Goal: Information Seeking & Learning: Find specific fact

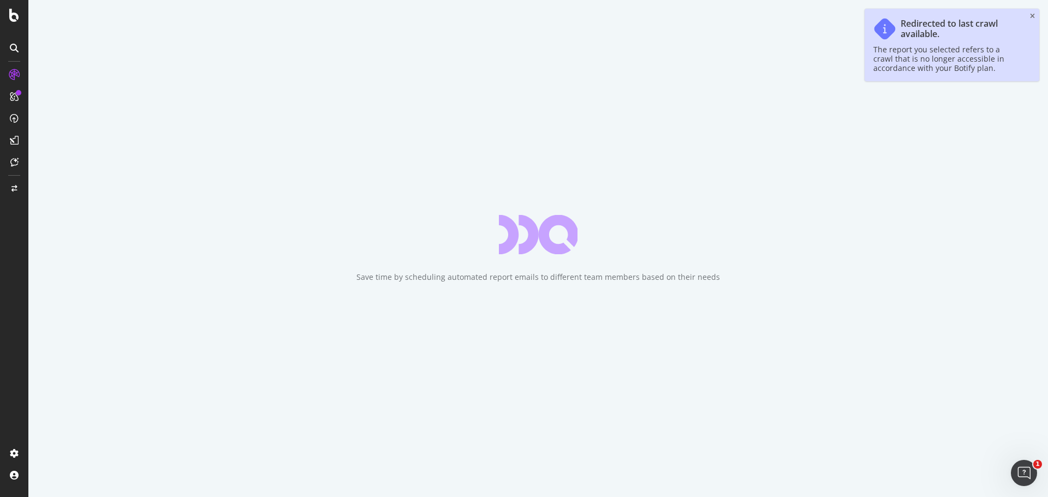
drag, startPoint x: 0, startPoint y: 0, endPoint x: 1028, endPoint y: 20, distance: 1028.5
click at [1028, 20] on div "Redirected to last crawl available. The report you selected refers to a crawl t…" at bounding box center [952, 45] width 175 height 73
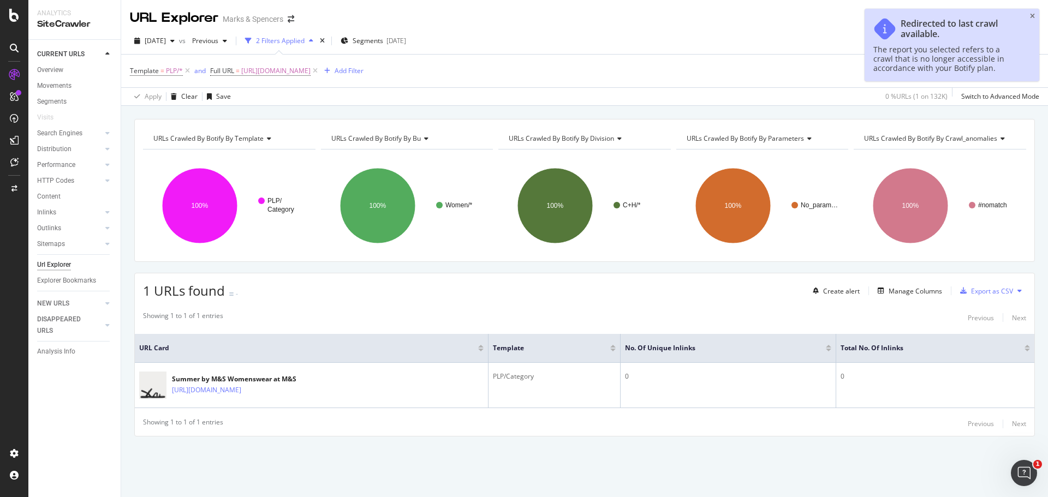
click at [1029, 17] on div "Redirected to last crawl available. The report you selected refers to a crawl t…" at bounding box center [952, 45] width 175 height 73
click at [1032, 17] on icon "close toast" at bounding box center [1032, 16] width 5 height 7
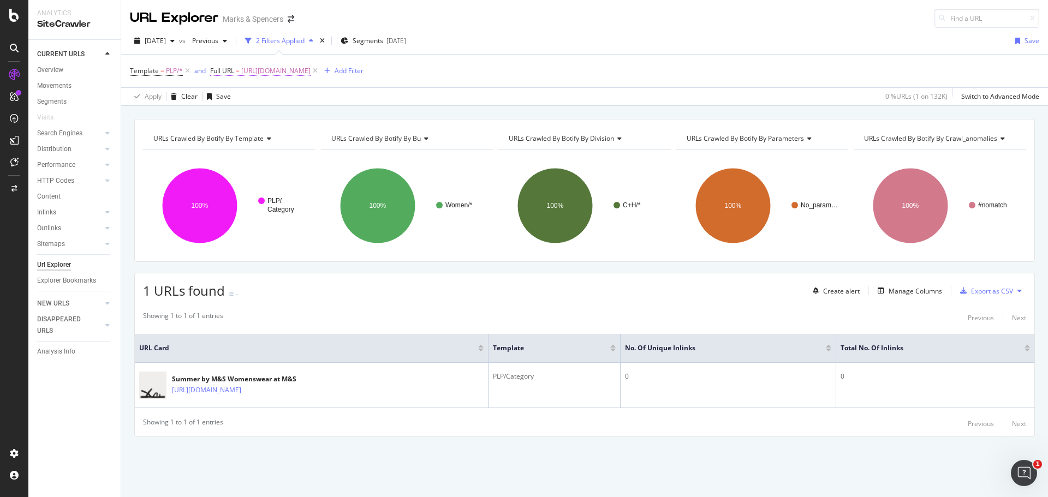
click at [311, 68] on span "[URL][DOMAIN_NAME]" at bounding box center [275, 70] width 69 height 15
click at [233, 98] on span "Equal to" at bounding box center [233, 96] width 25 height 9
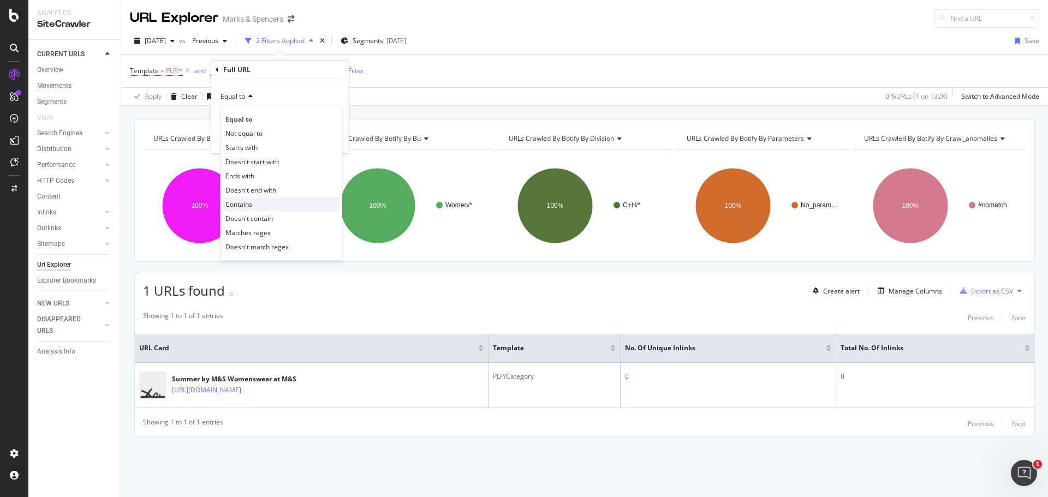
click at [251, 201] on span "Contains" at bounding box center [238, 204] width 27 height 9
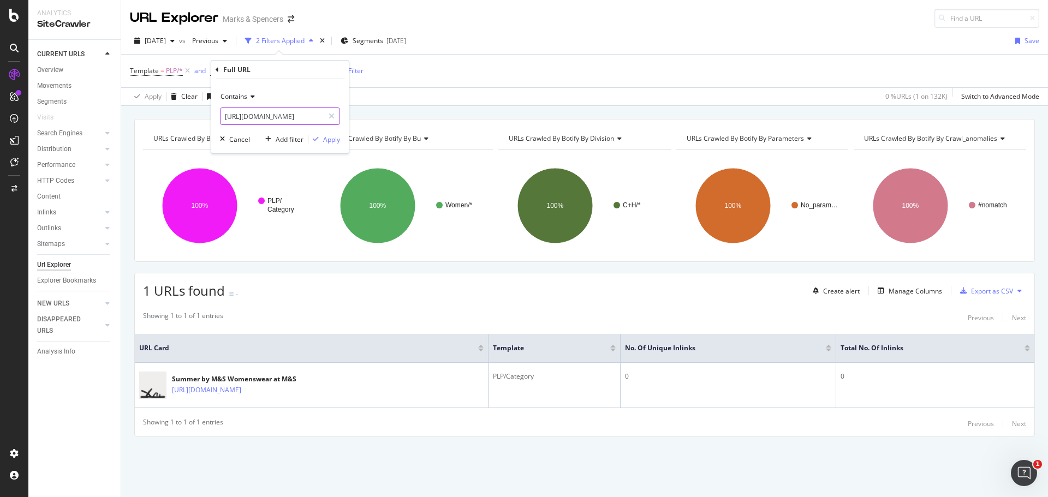
click at [259, 116] on input "[URL][DOMAIN_NAME]" at bounding box center [272, 116] width 103 height 17
type input "trends"
click at [337, 141] on div "Apply" at bounding box center [331, 139] width 17 height 9
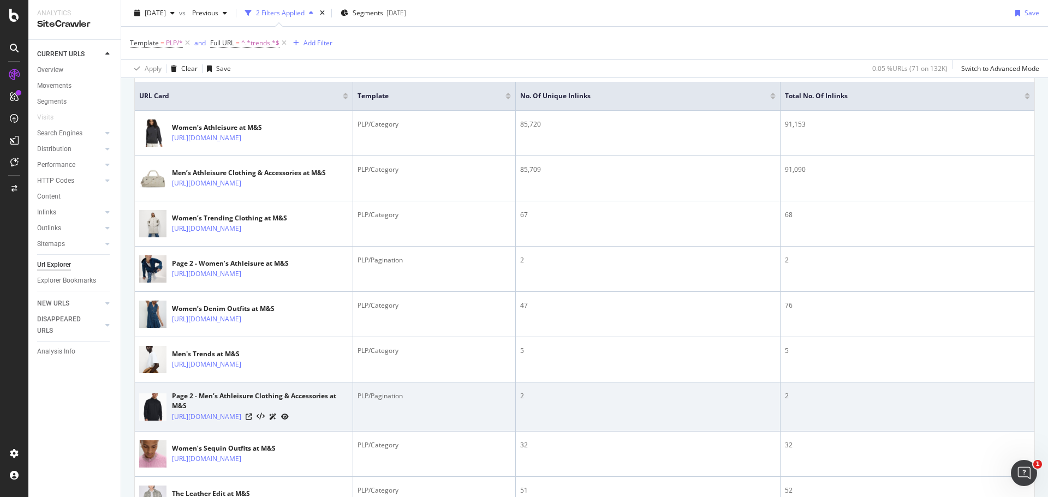
scroll to position [247, 0]
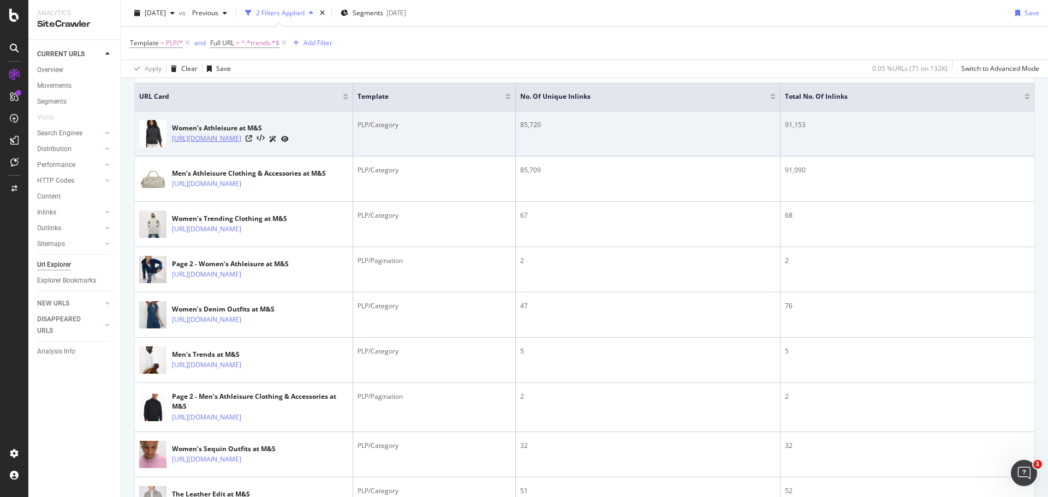
drag, startPoint x: 197, startPoint y: 136, endPoint x: 242, endPoint y: 151, distance: 47.1
click at [242, 147] on div "Women’s Athleisure at M&S [URL][DOMAIN_NAME]" at bounding box center [243, 133] width 209 height 27
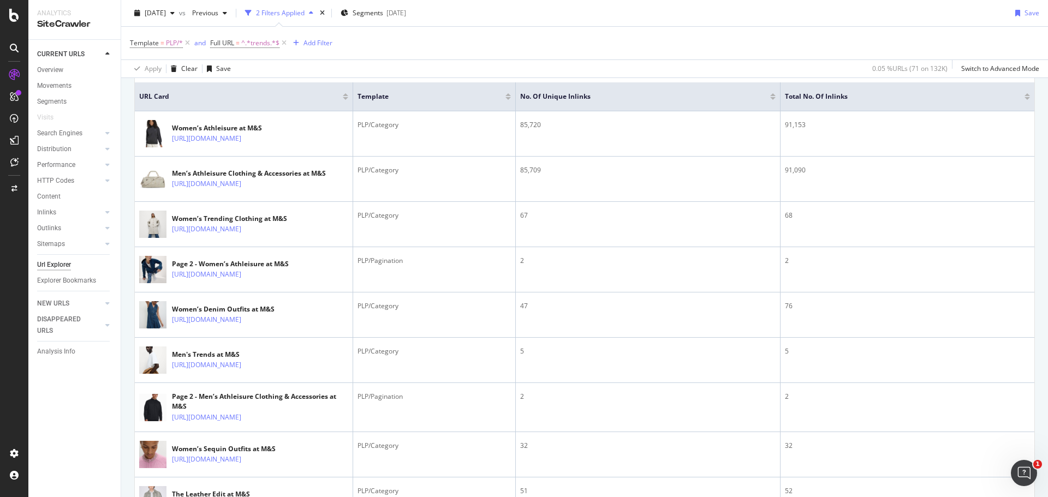
click at [579, 10] on div "[DATE] vs Previous 2 Filters Applied Segments [DATE] Save" at bounding box center [584, 15] width 927 height 22
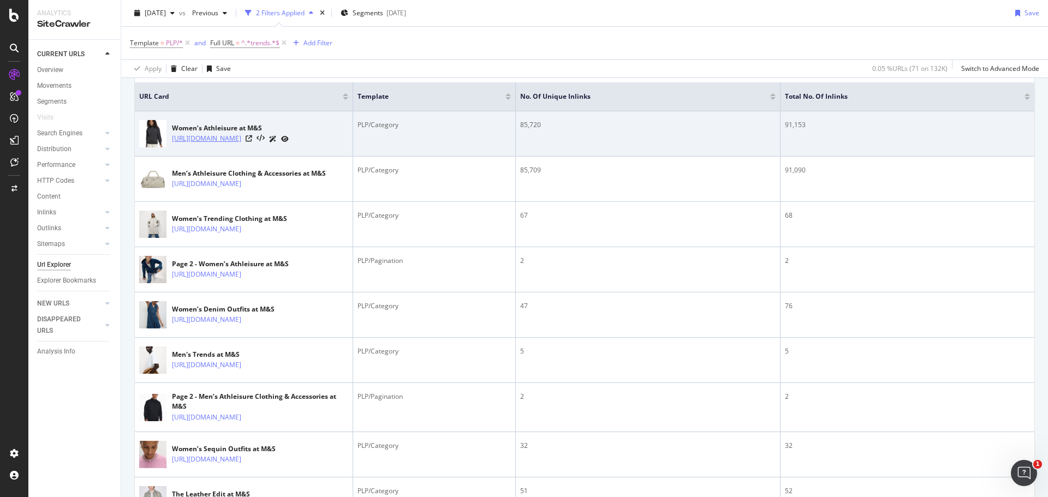
drag, startPoint x: 170, startPoint y: 134, endPoint x: 250, endPoint y: 148, distance: 80.9
click at [250, 147] on div "Women’s Athleisure at M&S [URL][DOMAIN_NAME]" at bounding box center [243, 133] width 209 height 27
copy link "[URL][DOMAIN_NAME]"
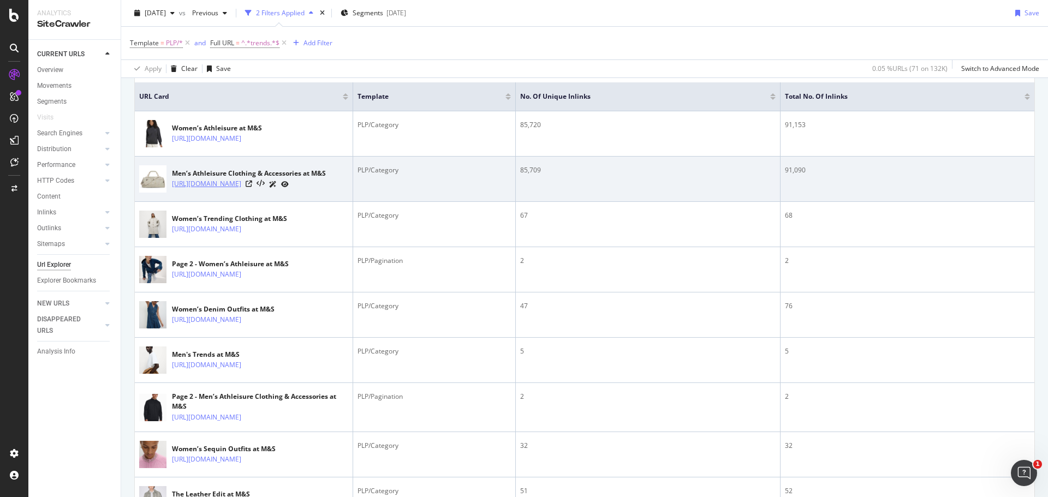
drag, startPoint x: 169, startPoint y: 178, endPoint x: 279, endPoint y: 201, distance: 112.6
click at [279, 193] on div "Men’s Athleisure Clothing & Accessories at M&S [URL][DOMAIN_NAME]" at bounding box center [243, 178] width 209 height 27
copy div "Men’s Athleisure Clothing & Accessories at M&S [URL][DOMAIN_NAME]"
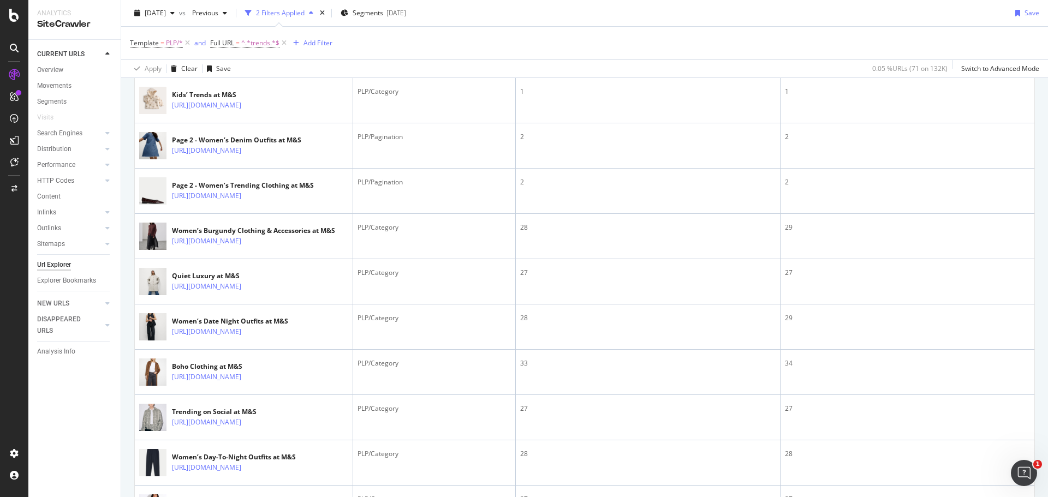
scroll to position [1014, 0]
